Goal: Information Seeking & Learning: Learn about a topic

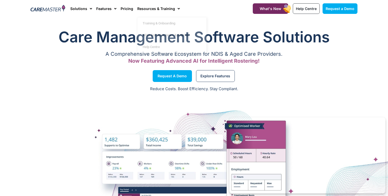
click at [111, 36] on h1 "Care Management Software Solutions" at bounding box center [194, 37] width 327 height 21
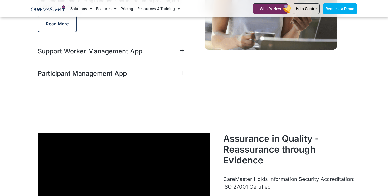
scroll to position [1276, 0]
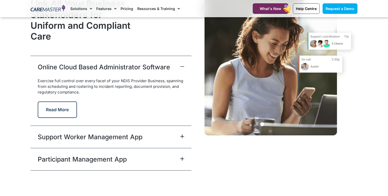
click at [184, 135] on div "Support Worker Management App" at bounding box center [111, 136] width 161 height 22
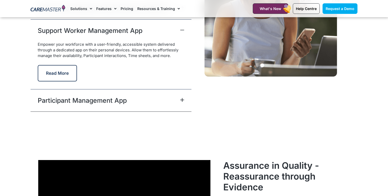
scroll to position [1336, 0]
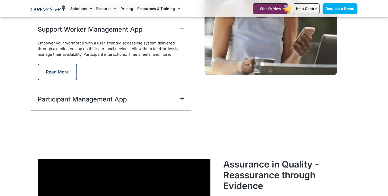
click at [184, 97] on div "Participant Management App" at bounding box center [111, 99] width 161 height 22
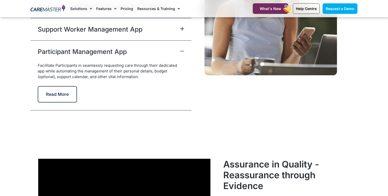
click at [183, 52] on icon at bounding box center [182, 51] width 4 height 4
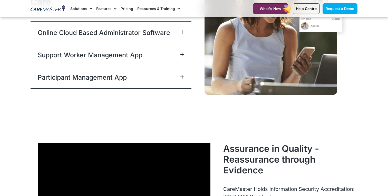
click at [182, 55] on icon at bounding box center [182, 54] width 3 height 3
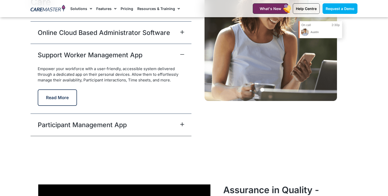
click at [182, 55] on icon at bounding box center [182, 54] width 4 height 4
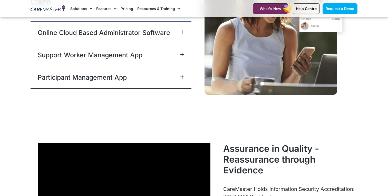
click at [182, 36] on div "Online Cloud Based Administrator Software" at bounding box center [111, 32] width 161 height 22
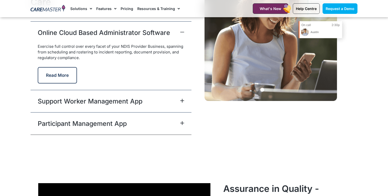
click at [182, 28] on div "Online Cloud Based Administrator Software" at bounding box center [111, 32] width 161 height 22
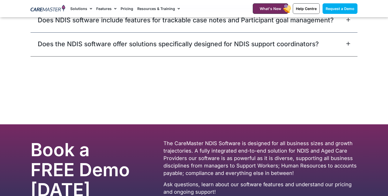
scroll to position [3286, 0]
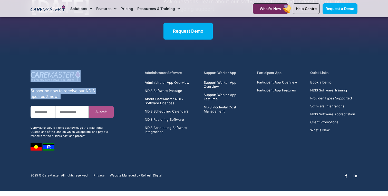
drag, startPoint x: 66, startPoint y: 97, endPoint x: 24, endPoint y: 63, distance: 54.2
click at [24, 62] on section "Subscribe now to receive our NDIS updates & news. First Name Email Submit CareM…" at bounding box center [194, 109] width 388 height 108
drag, startPoint x: 91, startPoint y: 137, endPoint x: 20, endPoint y: 63, distance: 102.7
click at [20, 63] on section "Subscribe now to receive our NDIS updates & news. First Name Email Submit CareM…" at bounding box center [194, 109] width 388 height 108
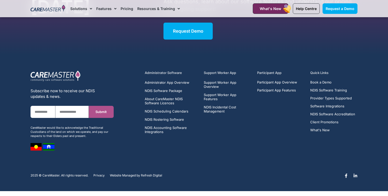
click at [195, 136] on div "Administrator Software Administrator App Overview NDIS Software Package About C…" at bounding box center [251, 110] width 218 height 85
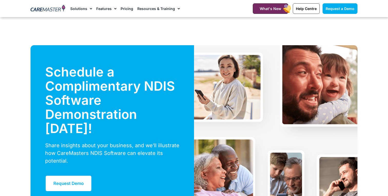
scroll to position [1586, 0]
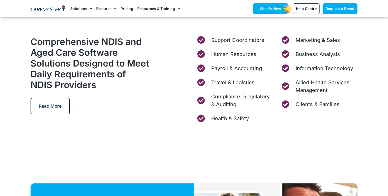
click at [270, 11] on link "What's New" at bounding box center [270, 8] width 35 height 11
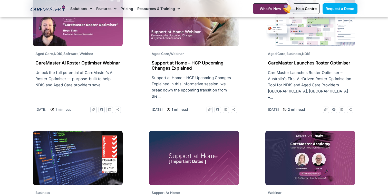
scroll to position [1028, 0]
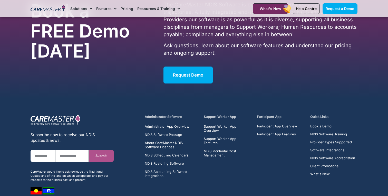
click at [50, 10] on img at bounding box center [48, 9] width 35 height 8
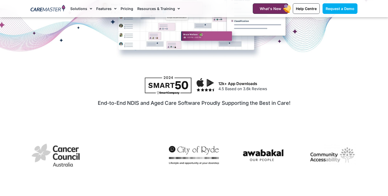
scroll to position [249, 0]
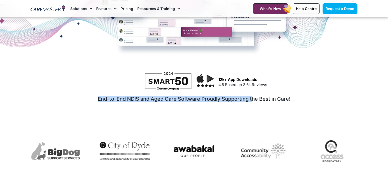
drag, startPoint x: 97, startPoint y: 55, endPoint x: 274, endPoint y: 59, distance: 176.9
click at [274, 96] on h2 "End-to-End NDIS and Aged Care Software Proudly Supporting the Best in Care!" at bounding box center [194, 99] width 321 height 6
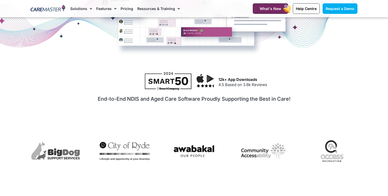
click at [287, 96] on h2 "End-to-End NDIS and Aged Care Software Proudly Supporting the Best in Care!" at bounding box center [194, 99] width 321 height 6
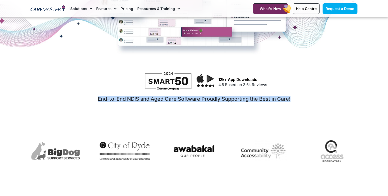
click at [287, 96] on h2 "End-to-End NDIS and Aged Care Software Proudly Supporting the Best in Care!" at bounding box center [194, 99] width 321 height 6
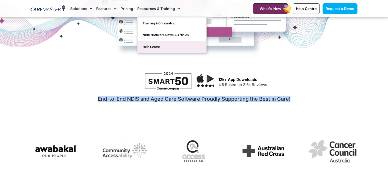
click at [150, 45] on link "Help Centre" at bounding box center [172, 47] width 69 height 12
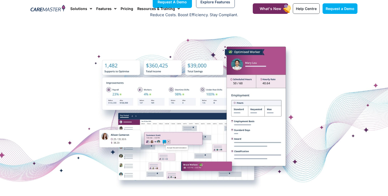
scroll to position [0, 0]
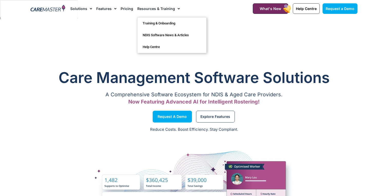
click at [152, 7] on link "Resources & Training" at bounding box center [158, 8] width 43 height 17
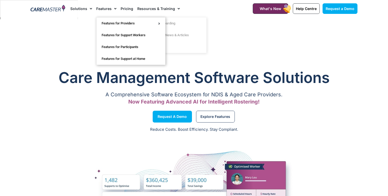
click at [105, 7] on link "Features" at bounding box center [106, 8] width 20 height 17
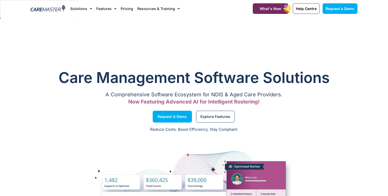
click at [85, 3] on link "Solutions" at bounding box center [81, 8] width 22 height 17
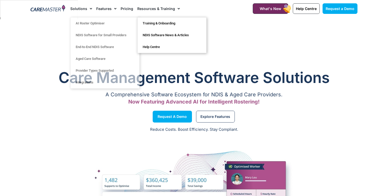
click at [163, 8] on link "Resources & Training" at bounding box center [158, 8] width 43 height 17
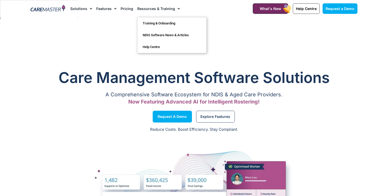
click at [167, 8] on link "Resources & Training" at bounding box center [158, 8] width 43 height 17
click at [150, 41] on link "Help Centre" at bounding box center [172, 47] width 69 height 12
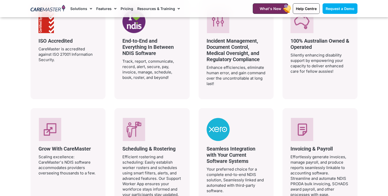
scroll to position [1039, 0]
